Goal: Task Accomplishment & Management: Manage account settings

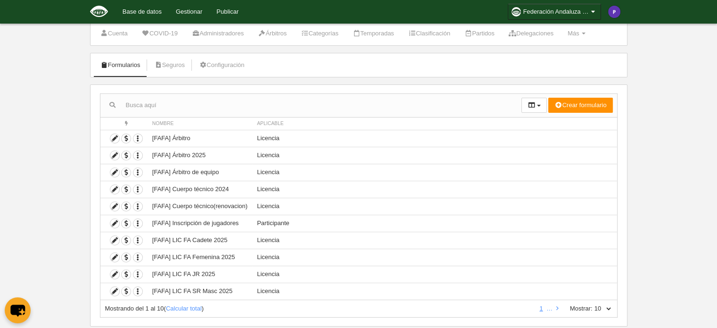
scroll to position [26, 0]
click at [172, 61] on link "Seguros" at bounding box center [169, 65] width 41 height 14
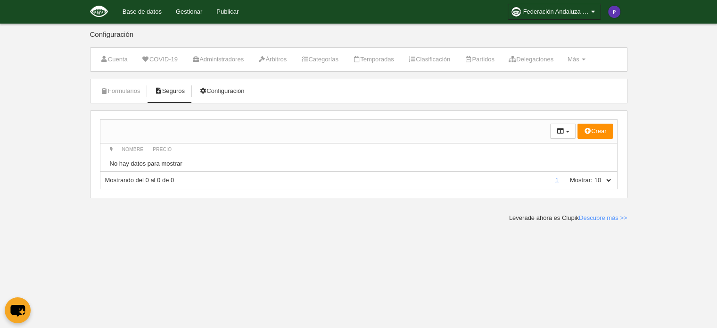
click at [239, 94] on link "Configuración" at bounding box center [222, 91] width 56 height 14
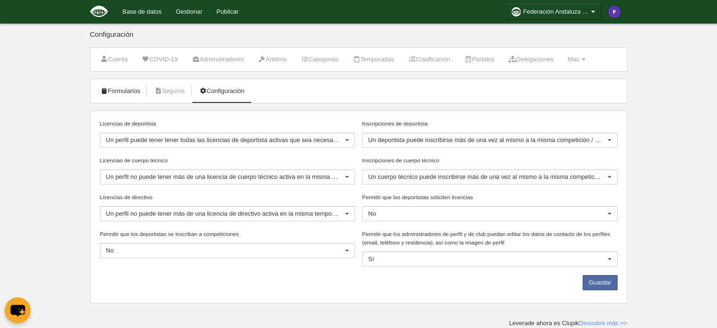
click at [135, 91] on link "Formularios" at bounding box center [120, 91] width 50 height 14
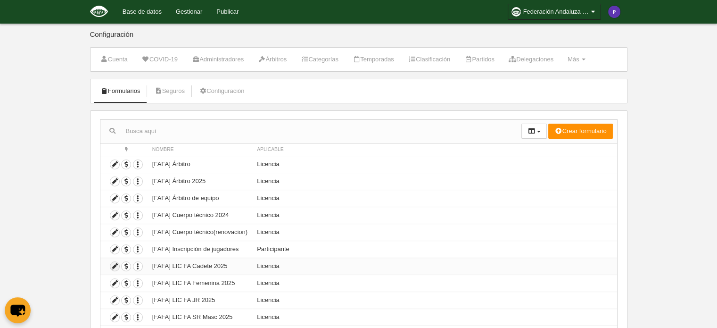
click at [114, 265] on icon at bounding box center [114, 266] width 9 height 9
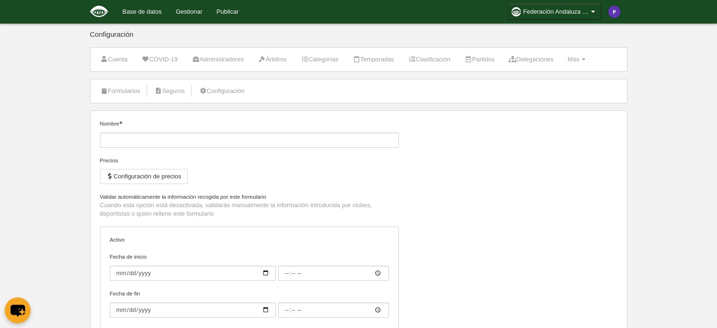
type input "[FAFA] LIC FA Cadete 2025"
checkbox input "true"
select select "selected"
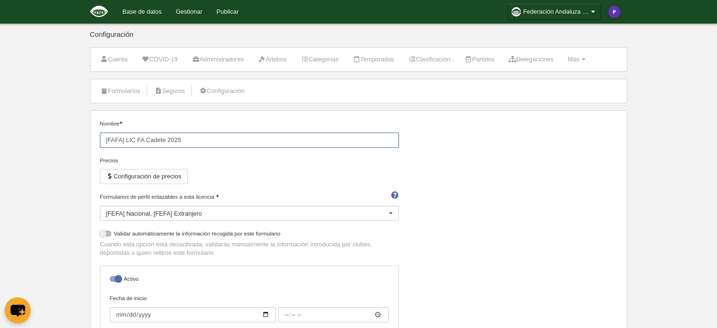
click at [195, 139] on input "[FAFA] LIC FA Cadete 2025" at bounding box center [249, 139] width 299 height 15
click at [392, 213] on div at bounding box center [390, 213] width 15 height 15
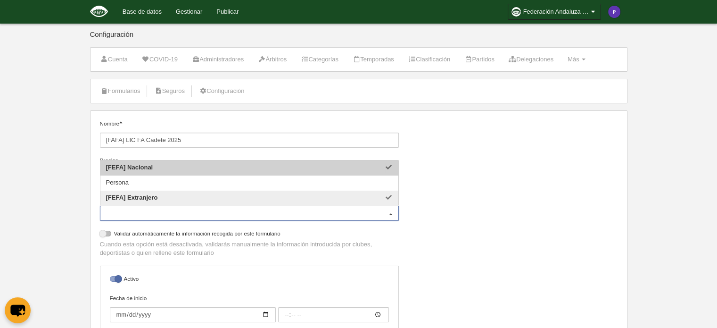
click at [392, 213] on div at bounding box center [390, 213] width 15 height 15
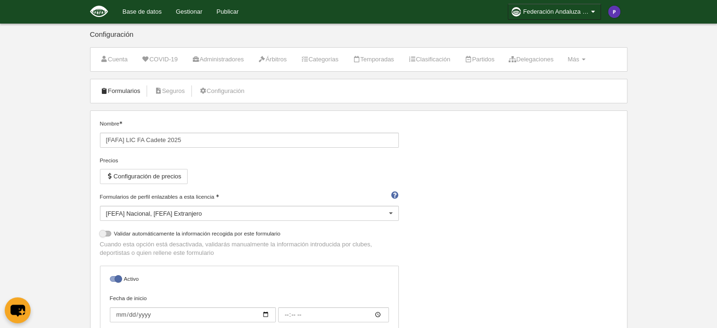
click at [128, 89] on link "Formularios" at bounding box center [120, 91] width 50 height 14
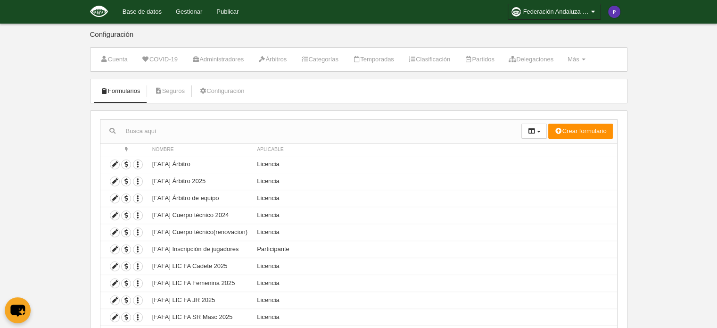
click at [184, 15] on link "Gestionar" at bounding box center [189, 12] width 41 height 24
